Goal: Check status: Check status

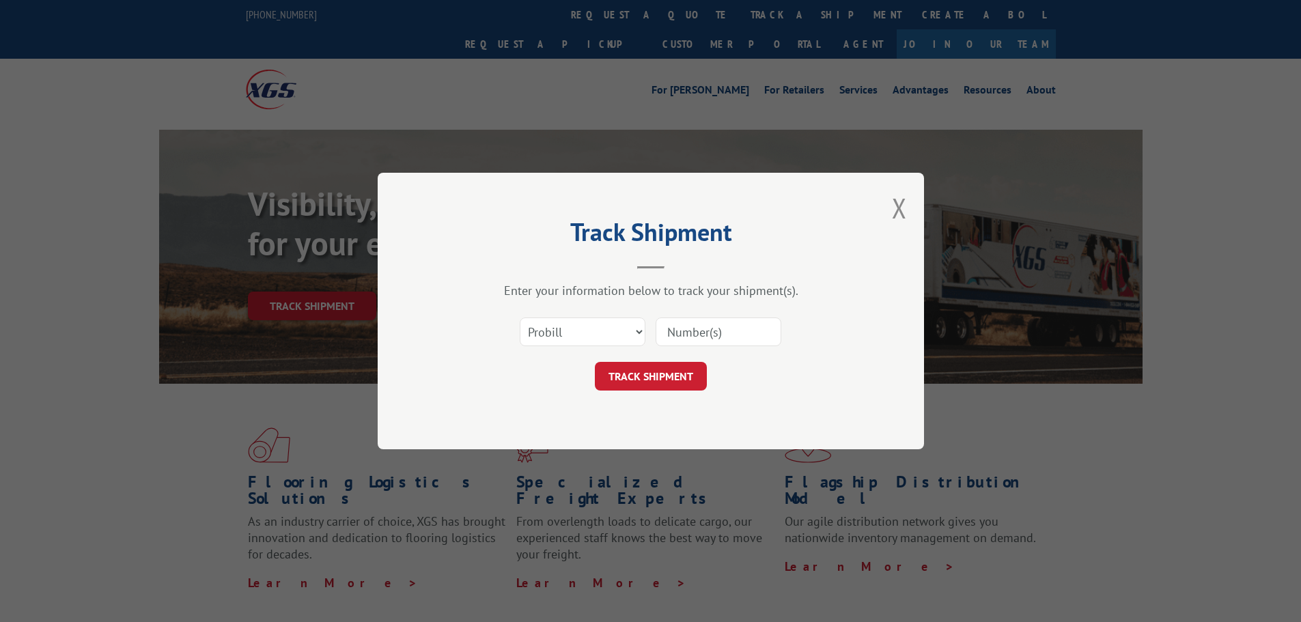
click at [546, 332] on select "Select category... Probill BOL PO" at bounding box center [583, 331] width 126 height 29
select select "po"
click at [520, 317] on select "Select category... Probill BOL PO" at bounding box center [583, 331] width 126 height 29
click at [685, 327] on input at bounding box center [718, 331] width 126 height 29
paste input "41519844"
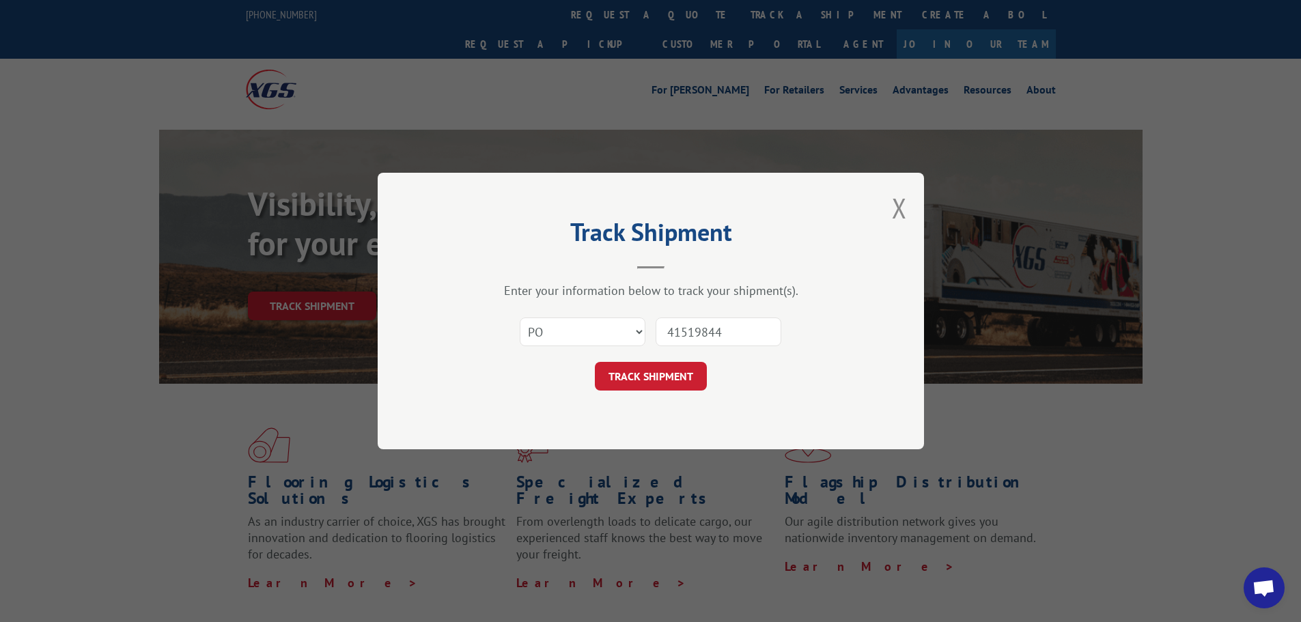
type input "41519844"
click at [655, 384] on button "TRACK SHIPMENT" at bounding box center [651, 376] width 112 height 29
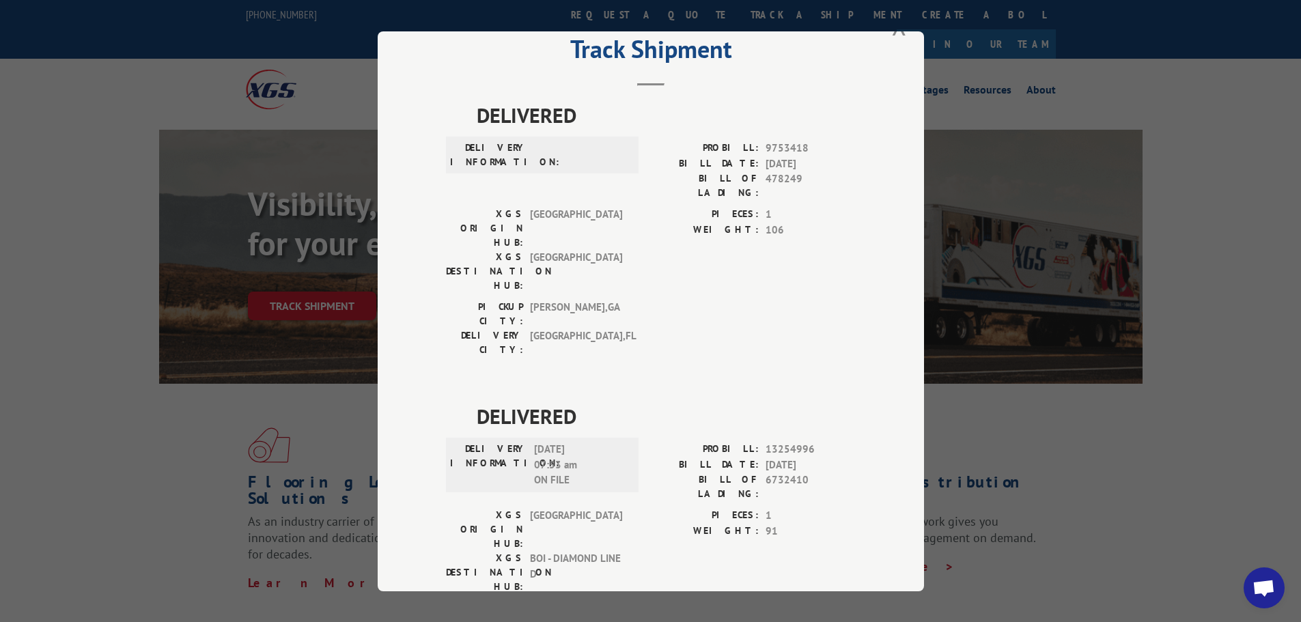
scroll to position [37, 0]
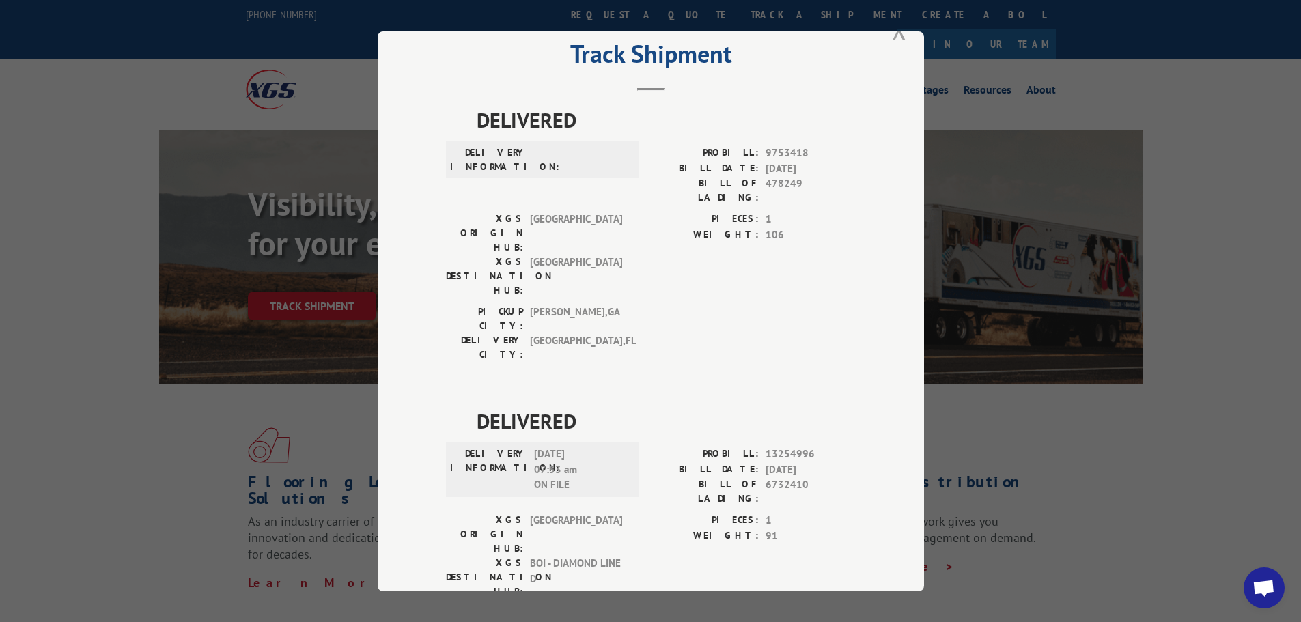
click at [896, 34] on button "Close modal" at bounding box center [899, 30] width 15 height 36
